Goal: Information Seeking & Learning: Find specific fact

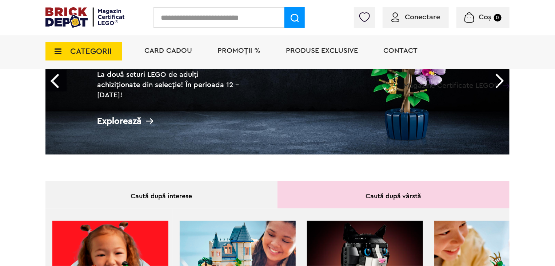
scroll to position [36, 0]
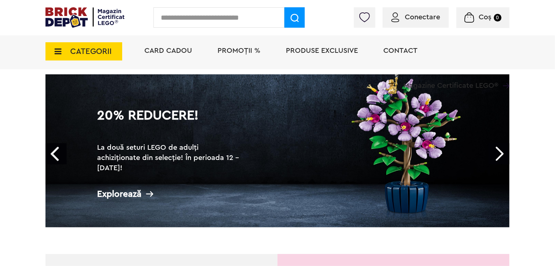
click at [198, 21] on input "text" at bounding box center [218, 17] width 131 height 20
click at [66, 47] on span "CATEGORII" at bounding box center [83, 51] width 77 height 18
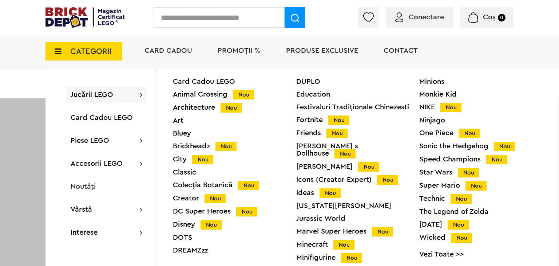
click at [185, 227] on div "Disney Nou" at bounding box center [234, 224] width 123 height 8
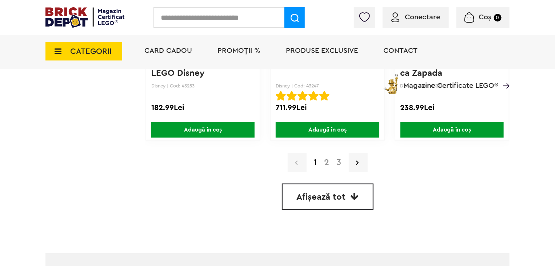
scroll to position [1829, 0]
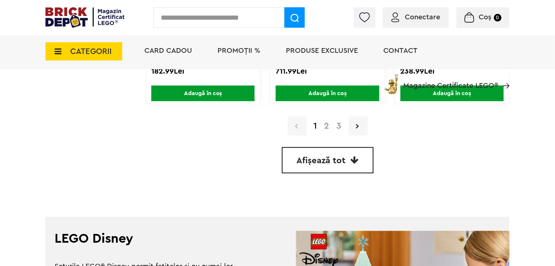
click at [319, 124] on strong "1" at bounding box center [315, 125] width 11 height 9
click at [323, 124] on link "2" at bounding box center [327, 125] width 12 height 9
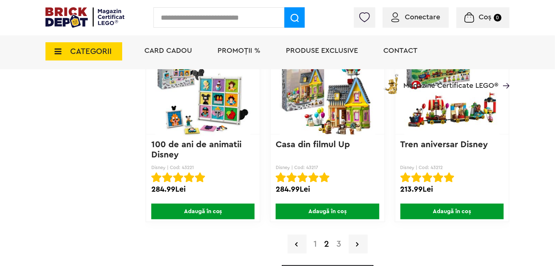
scroll to position [1800, 0]
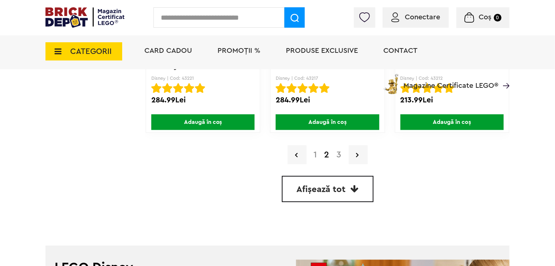
click at [338, 154] on link "3" at bounding box center [339, 154] width 12 height 9
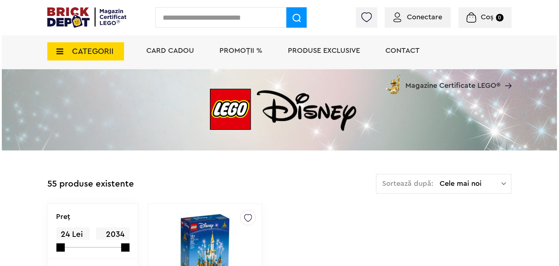
scroll to position [73, 0]
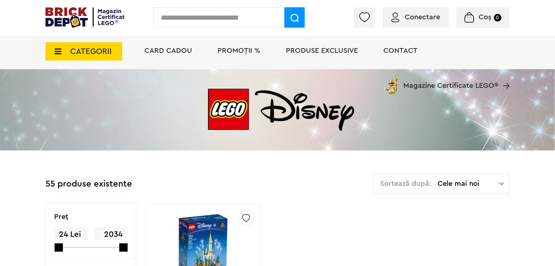
click at [91, 50] on span "CATEGORII" at bounding box center [90, 51] width 41 height 8
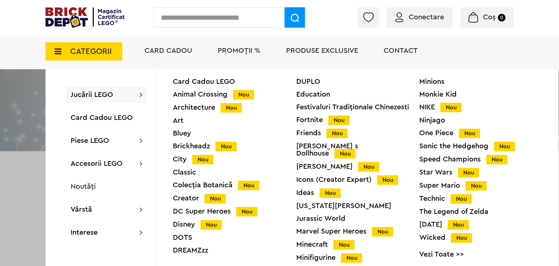
click at [86, 11] on img at bounding box center [84, 17] width 79 height 20
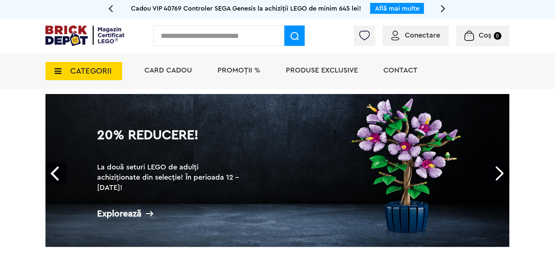
click at [504, 171] on link "Next" at bounding box center [498, 173] width 21 height 21
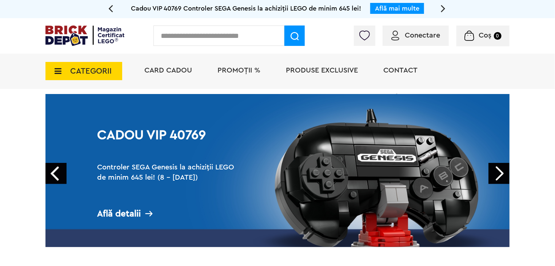
click at [56, 175] on link "Prev" at bounding box center [55, 173] width 21 height 21
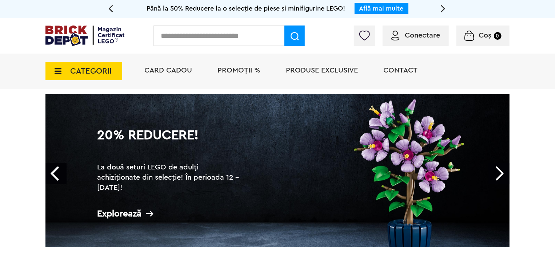
click at [115, 210] on div "Explorează" at bounding box center [169, 213] width 145 height 9
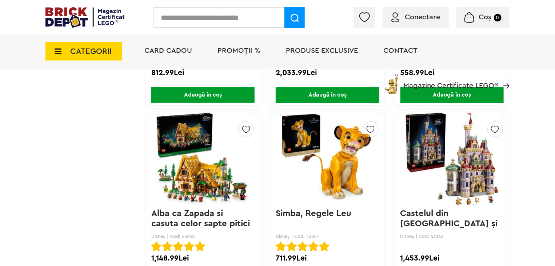
scroll to position [2624, 0]
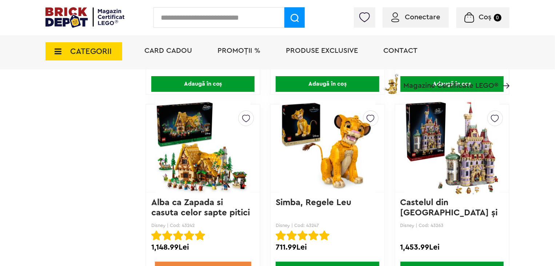
drag, startPoint x: 443, startPoint y: 219, endPoint x: 430, endPoint y: 220, distance: 13.5
click at [430, 222] on p "Disney | Cod: 43263" at bounding box center [451, 224] width 103 height 5
copy p "43263"
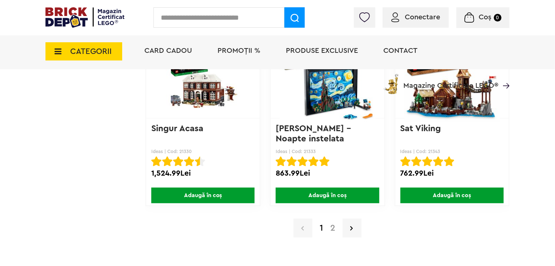
scroll to position [5861, 0]
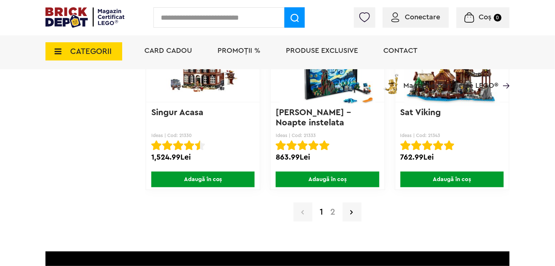
click at [332, 207] on link "2" at bounding box center [333, 211] width 12 height 9
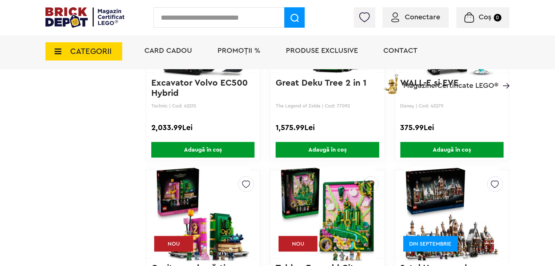
scroll to position [4655, 0]
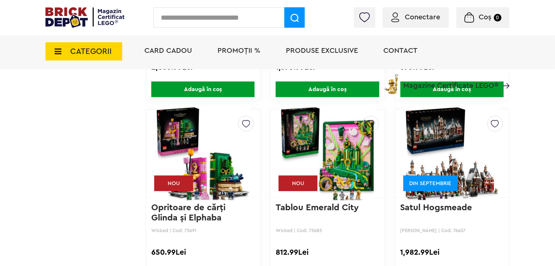
click at [314, 203] on link "Tablou Emerald City" at bounding box center [317, 207] width 83 height 9
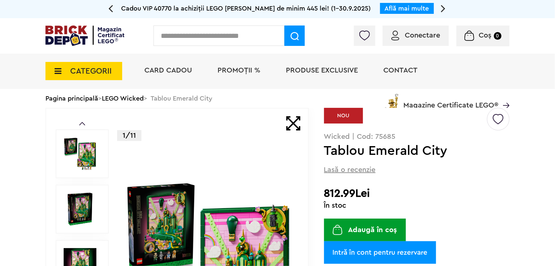
click at [101, 73] on span "CATEGORII" at bounding box center [90, 71] width 41 height 8
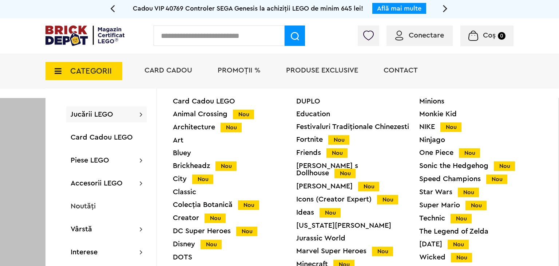
click at [429, 261] on div "Wicked Nou" at bounding box center [480, 257] width 123 height 8
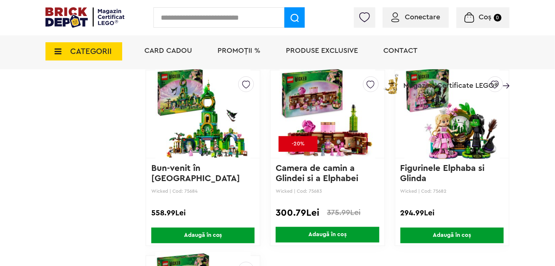
scroll to position [582, 0]
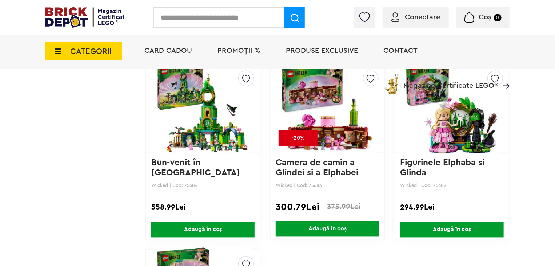
drag, startPoint x: 447, startPoint y: 185, endPoint x: 431, endPoint y: 185, distance: 16.4
click at [431, 185] on p "Wicked | Cod: 75682" at bounding box center [451, 185] width 103 height 5
click at [451, 183] on p "Wicked | Cod: 75682" at bounding box center [451, 185] width 103 height 5
drag, startPoint x: 448, startPoint y: 183, endPoint x: 439, endPoint y: 185, distance: 9.2
click at [439, 185] on p "Wicked | Cod: 75682" at bounding box center [451, 185] width 103 height 5
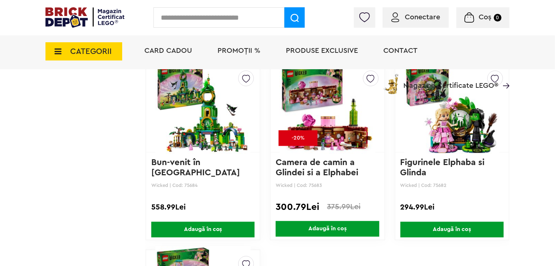
copy p "75682"
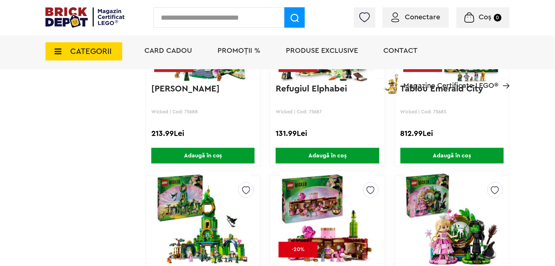
scroll to position [291, 0]
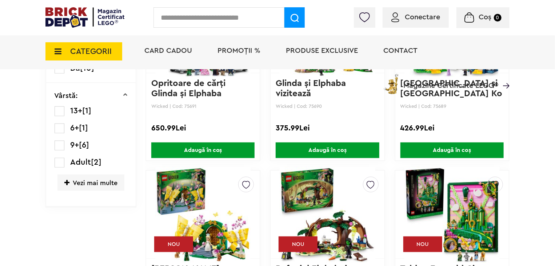
click at [80, 57] on span "CATEGORII" at bounding box center [83, 51] width 77 height 18
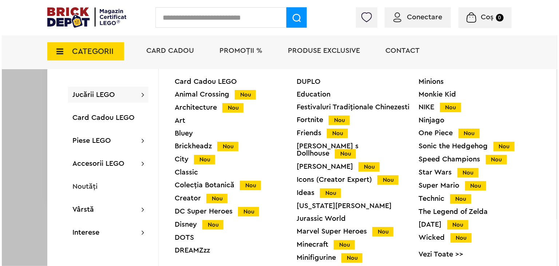
scroll to position [291, 0]
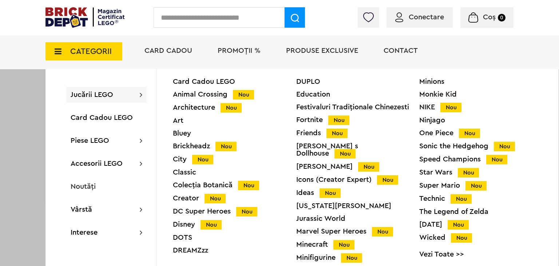
click at [434, 174] on div "Star Wars Nou" at bounding box center [480, 172] width 123 height 8
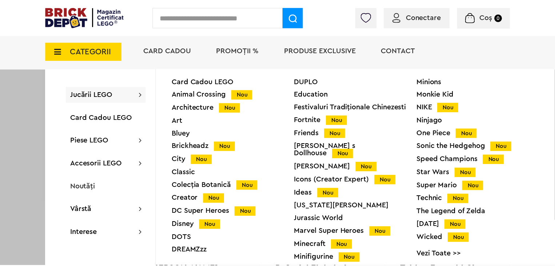
scroll to position [291, 0]
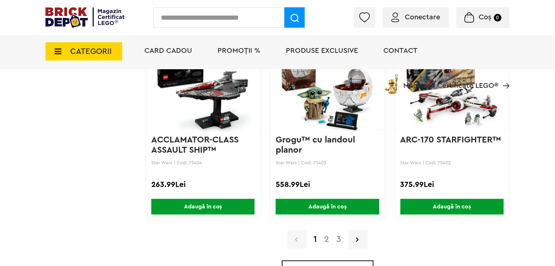
scroll to position [1673, 0]
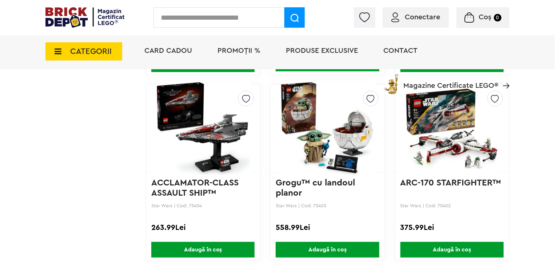
drag, startPoint x: 330, startPoint y: 203, endPoint x: 312, endPoint y: 204, distance: 18.2
click at [312, 204] on p "Star Wars | Cod: 75403" at bounding box center [327, 205] width 103 height 5
copy p "75403"
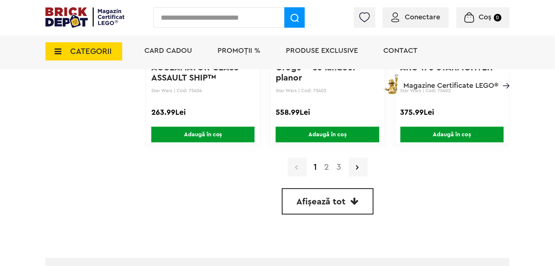
scroll to position [1818, 0]
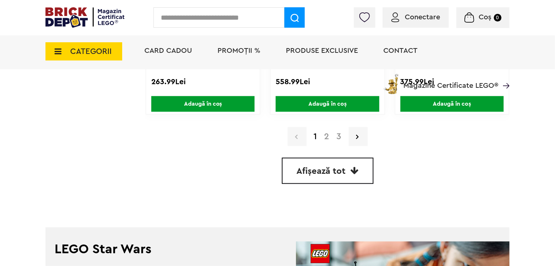
click at [325, 140] on div "1 2 3" at bounding box center [327, 136] width 364 height 19
click at [326, 134] on link "2" at bounding box center [327, 136] width 12 height 9
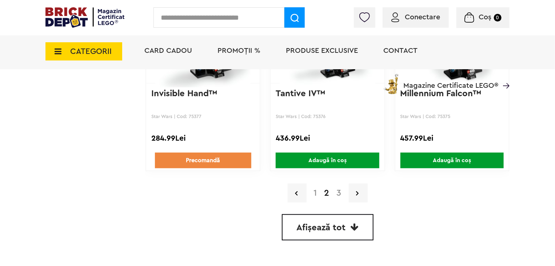
scroll to position [1872, 0]
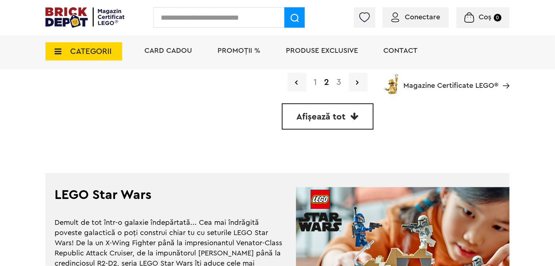
click at [336, 80] on div "Card Cadou PROMOȚII % Produse exclusive Contact Magazine Certificate LEGO®" at bounding box center [323, 64] width 372 height 60
click at [340, 80] on div "Card Cadou PROMOȚII % Produse exclusive Contact Magazine Certificate LEGO®" at bounding box center [323, 64] width 372 height 60
click at [359, 79] on div "Card Cadou PROMOȚII % Produse exclusive Contact Magazine Certificate LEGO®" at bounding box center [323, 64] width 372 height 60
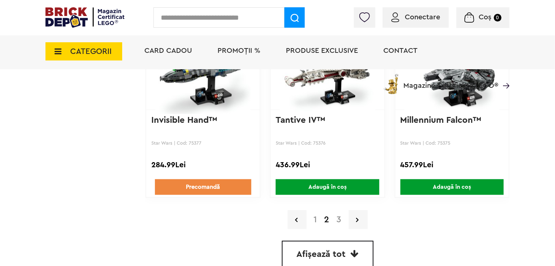
scroll to position [1727, 0]
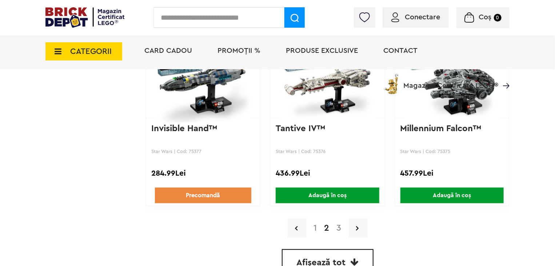
click at [340, 226] on link "3" at bounding box center [339, 227] width 12 height 9
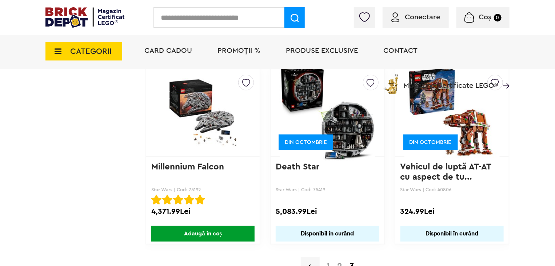
scroll to position [1491, 0]
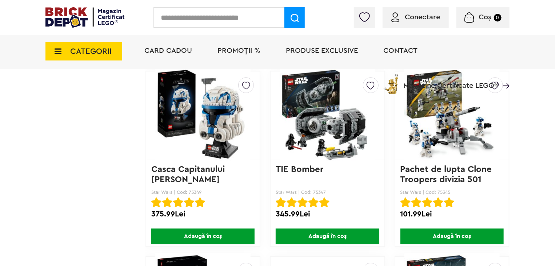
click at [104, 50] on span "CATEGORII" at bounding box center [90, 51] width 41 height 8
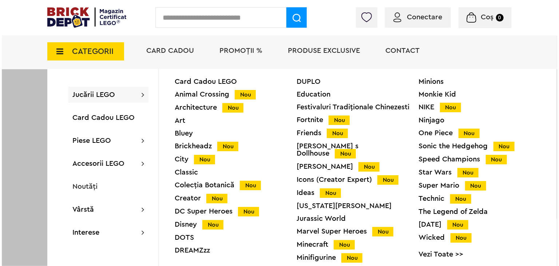
scroll to position [946, 0]
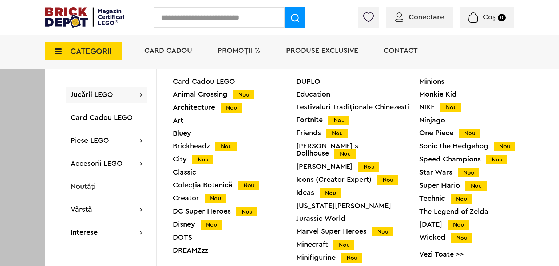
click at [327, 227] on div "Marvel Super Heroes Nou" at bounding box center [357, 231] width 123 height 8
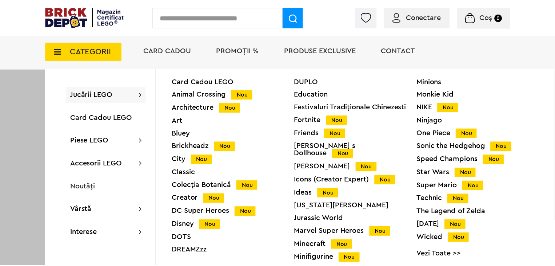
scroll to position [946, 0]
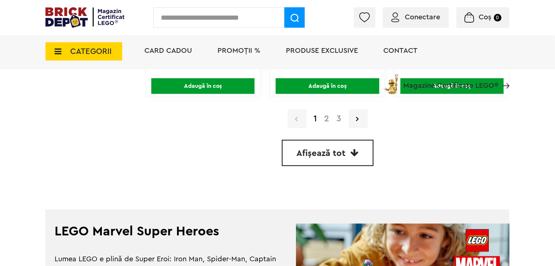
scroll to position [1836, 0]
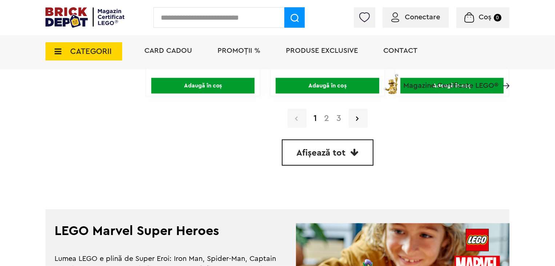
click at [326, 117] on link "2" at bounding box center [327, 118] width 12 height 9
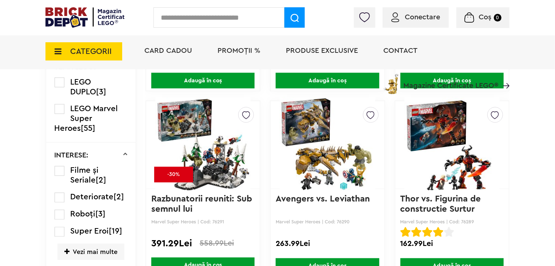
scroll to position [764, 0]
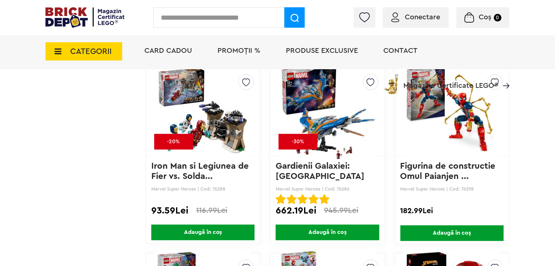
click at [471, 117] on img at bounding box center [451, 112] width 95 height 102
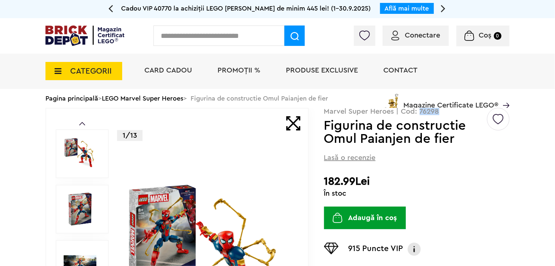
drag, startPoint x: 437, startPoint y: 113, endPoint x: 420, endPoint y: 114, distance: 17.1
click at [420, 114] on p "Marvel Super Heroes | Cod: 76298" at bounding box center [416, 111] width 185 height 7
copy p "76298"
click at [76, 67] on span "CATEGORII" at bounding box center [90, 71] width 41 height 8
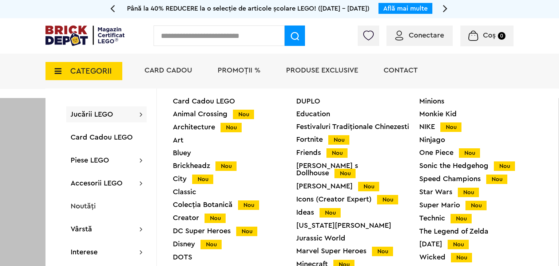
click at [431, 256] on div "Wicked Nou" at bounding box center [480, 257] width 123 height 8
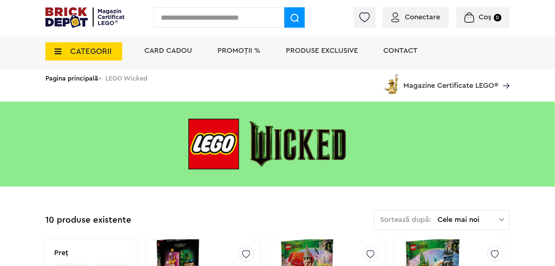
scroll to position [36, 0]
click at [338, 149] on img at bounding box center [277, 144] width 555 height 85
drag, startPoint x: 280, startPoint y: 149, endPoint x: 387, endPoint y: 200, distance: 119.1
click at [387, 200] on div at bounding box center [277, 144] width 555 height 112
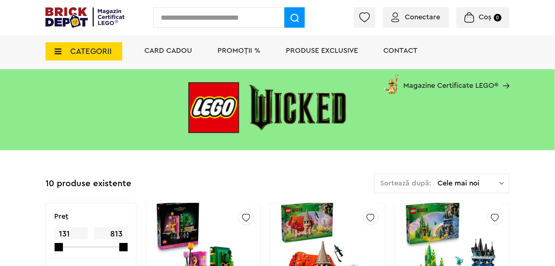
scroll to position [0, 0]
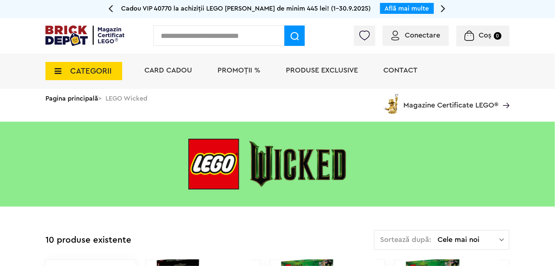
click at [350, 165] on img at bounding box center [277, 163] width 555 height 85
click at [76, 75] on span "CATEGORII" at bounding box center [90, 71] width 41 height 8
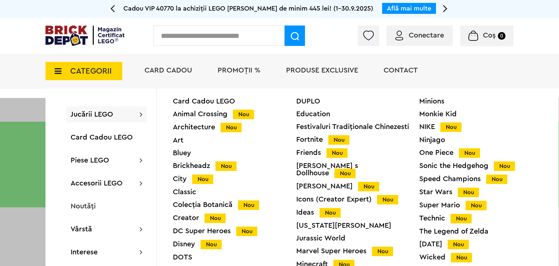
click at [323, 248] on div "Marvel Super Heroes Nou" at bounding box center [357, 251] width 123 height 8
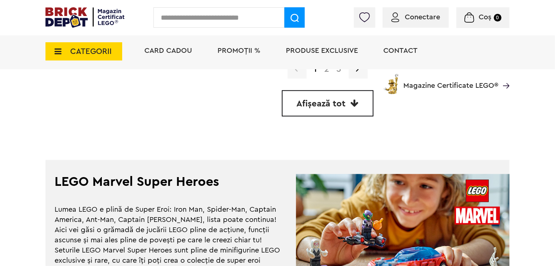
scroll to position [1854, 0]
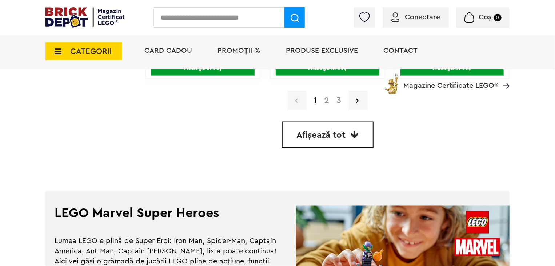
click at [325, 100] on link "2" at bounding box center [327, 100] width 12 height 9
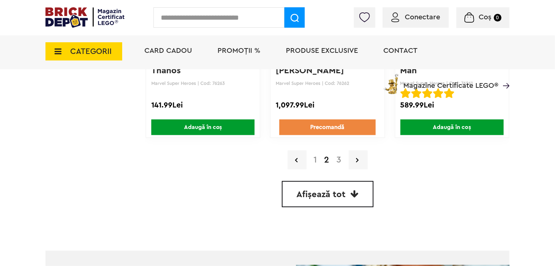
scroll to position [1764, 0]
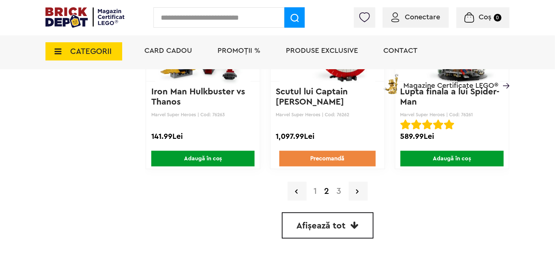
click at [338, 187] on link "3" at bounding box center [339, 191] width 12 height 9
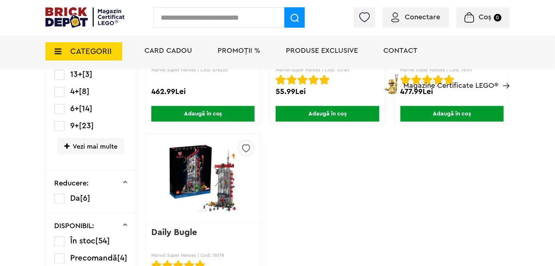
scroll to position [509, 0]
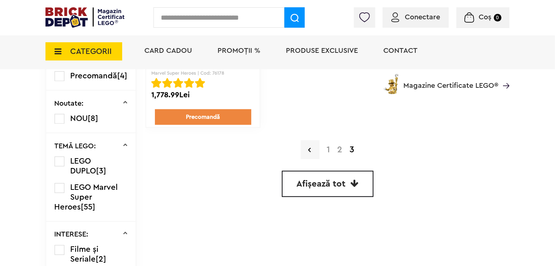
click at [327, 148] on link "1" at bounding box center [328, 149] width 11 height 9
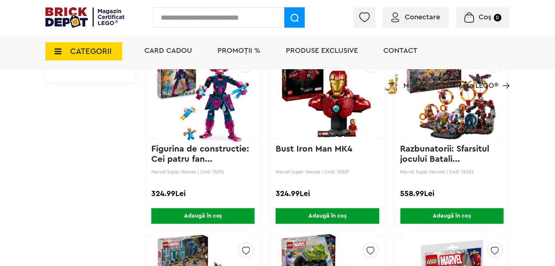
scroll to position [781, 0]
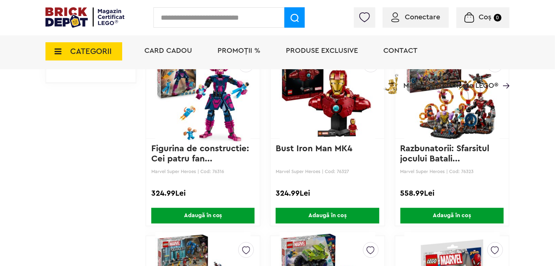
drag, startPoint x: 475, startPoint y: 170, endPoint x: 462, endPoint y: 171, distance: 13.1
click at [462, 171] on p "Marvel Super Heroes | Cod: 76323" at bounding box center [451, 170] width 103 height 5
copy p "76323"
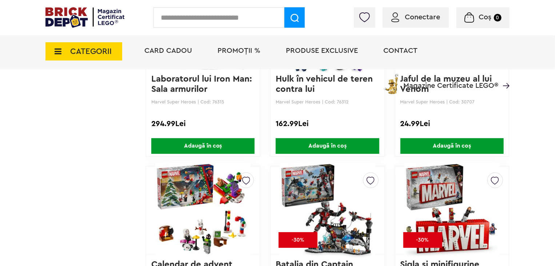
scroll to position [1145, 0]
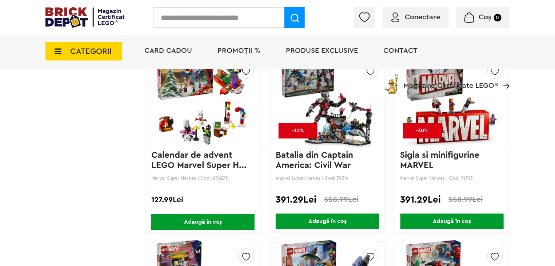
drag, startPoint x: 347, startPoint y: 177, endPoint x: 336, endPoint y: 177, distance: 10.9
click at [336, 177] on p "Marvel Super Heroes | Cod: 76314" at bounding box center [327, 177] width 103 height 5
copy p "76314"
drag, startPoint x: 475, startPoint y: 176, endPoint x: 460, endPoint y: 176, distance: 14.9
click at [460, 176] on p "Marvel Super Heroes | Cod: 76313" at bounding box center [451, 177] width 103 height 5
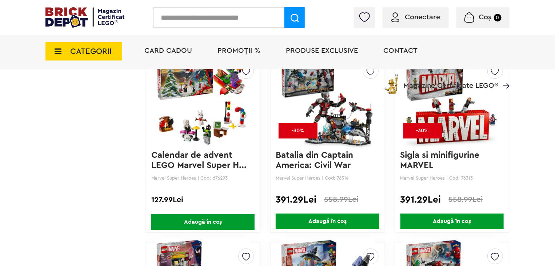
copy p "76313"
